Goal: Task Accomplishment & Management: Manage account settings

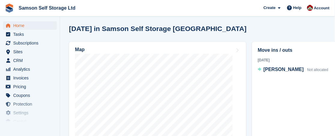
scroll to position [209, 0]
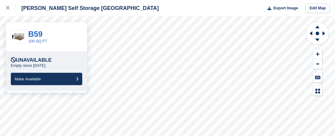
click at [65, 42] on div "B59 100 SQ FT" at bounding box center [46, 36] width 81 height 29
click at [49, 40] on div "B59 100 SQ FT" at bounding box center [46, 36] width 81 height 29
click at [38, 65] on p "Empty since [DATE]" at bounding box center [28, 65] width 35 height 5
click at [41, 35] on link "B59" at bounding box center [35, 33] width 14 height 9
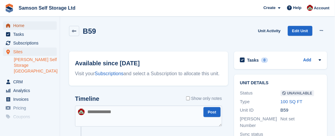
click at [14, 27] on span "Home" at bounding box center [31, 25] width 36 height 8
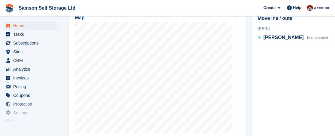
scroll to position [239, 0]
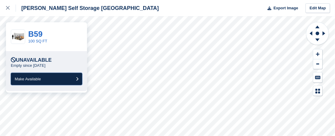
click at [39, 79] on span "Make Available" at bounding box center [28, 79] width 26 height 5
